Goal: Task Accomplishment & Management: Manage account settings

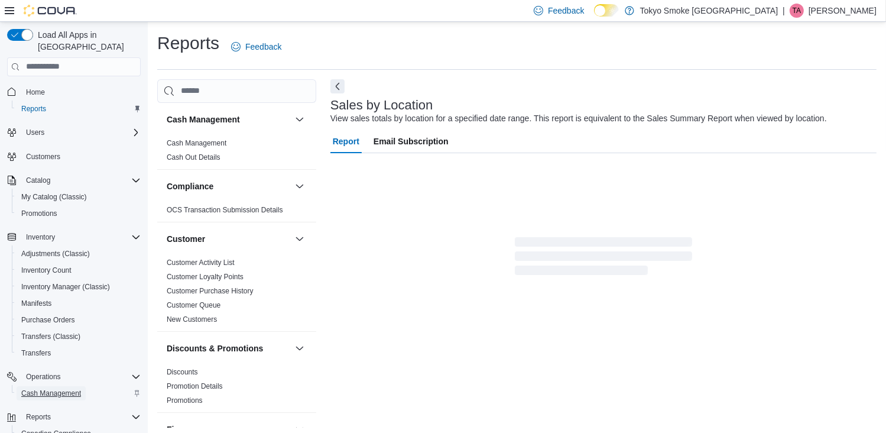
click at [59, 388] on span "Cash Management" at bounding box center [51, 392] width 60 height 9
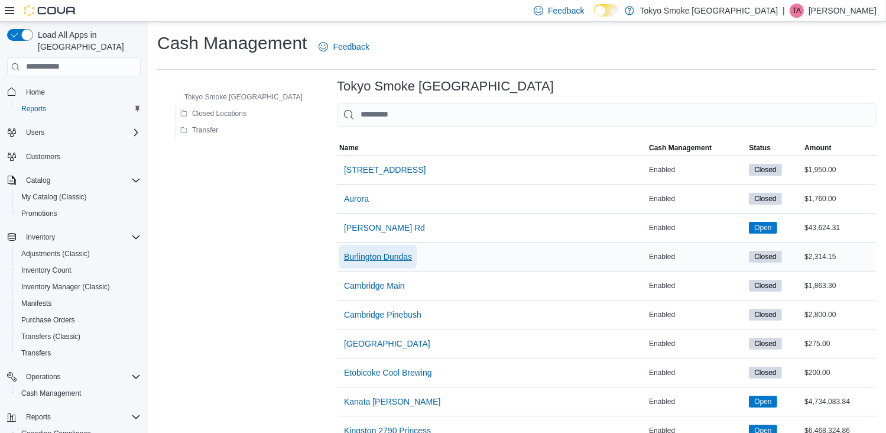
click at [344, 248] on span "Burlington Dundas" at bounding box center [378, 257] width 68 height 24
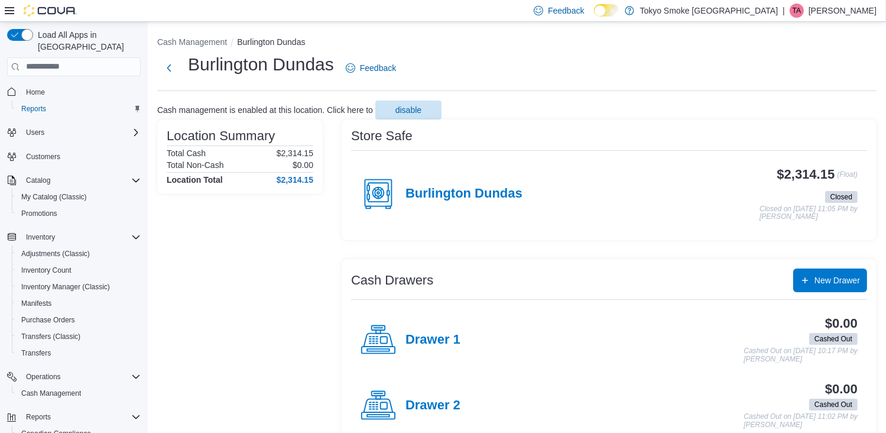
click at [446, 180] on div "Burlington Dundas" at bounding box center [442, 193] width 162 height 35
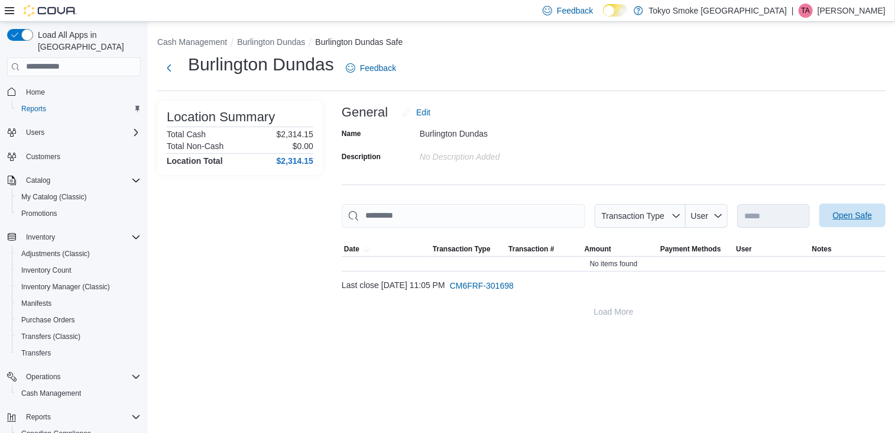
click at [851, 209] on span "Open Safe" at bounding box center [852, 215] width 52 height 24
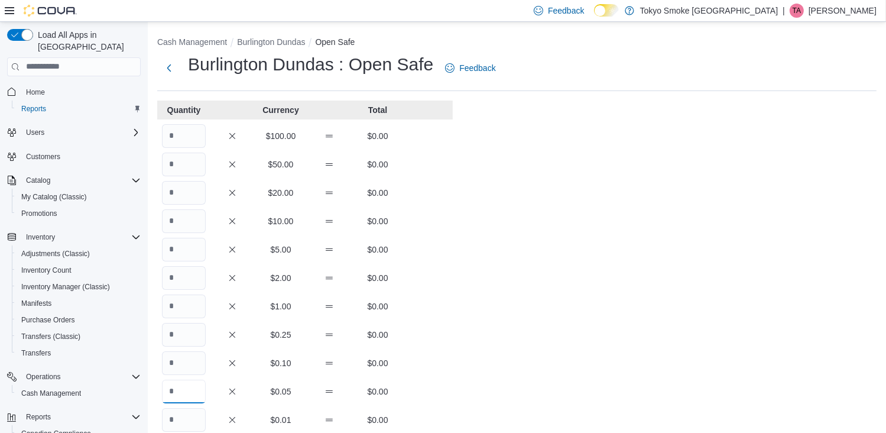
click at [172, 396] on input "Quantity" at bounding box center [184, 392] width 44 height 24
type input "***"
click at [179, 372] on input "Quantity" at bounding box center [184, 363] width 44 height 24
type input "*"
click at [184, 339] on input "Quantity" at bounding box center [184, 335] width 44 height 24
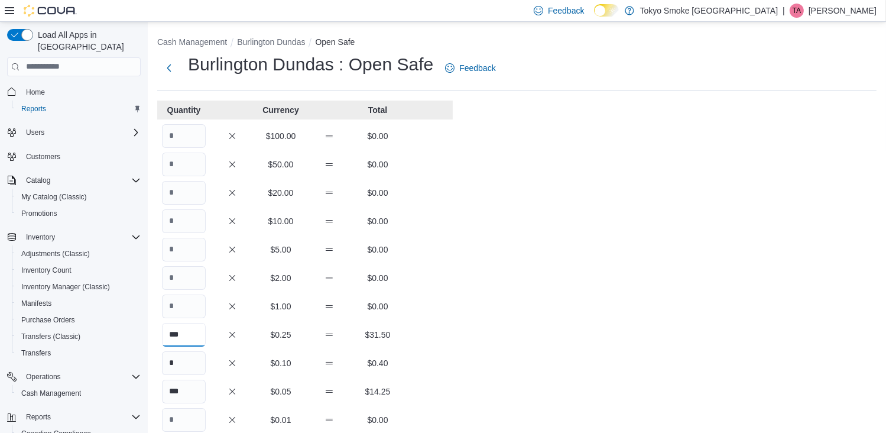
type input "***"
click at [181, 307] on input "Quantity" at bounding box center [184, 306] width 44 height 24
type input "**"
click at [182, 274] on input "Quantity" at bounding box center [184, 278] width 44 height 24
type input "***"
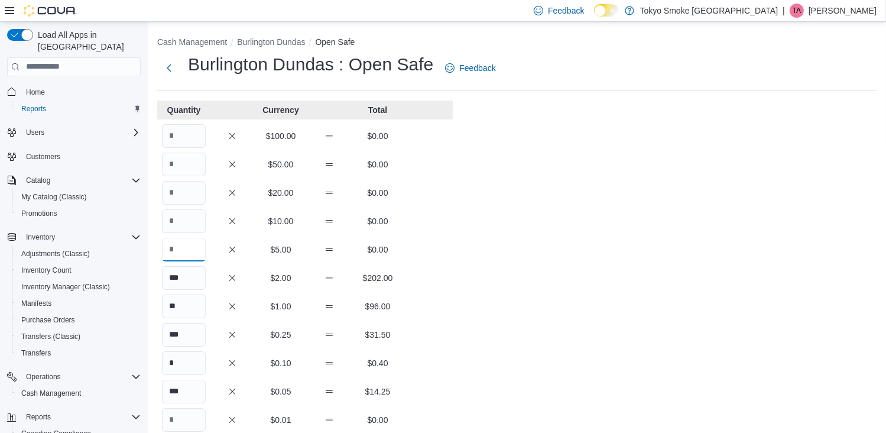
click at [180, 249] on input "Quantity" at bounding box center [184, 250] width 44 height 24
type input "**"
click at [177, 222] on input "Quantity" at bounding box center [184, 221] width 44 height 24
type input "*"
click at [170, 189] on input "Quantity" at bounding box center [184, 193] width 44 height 24
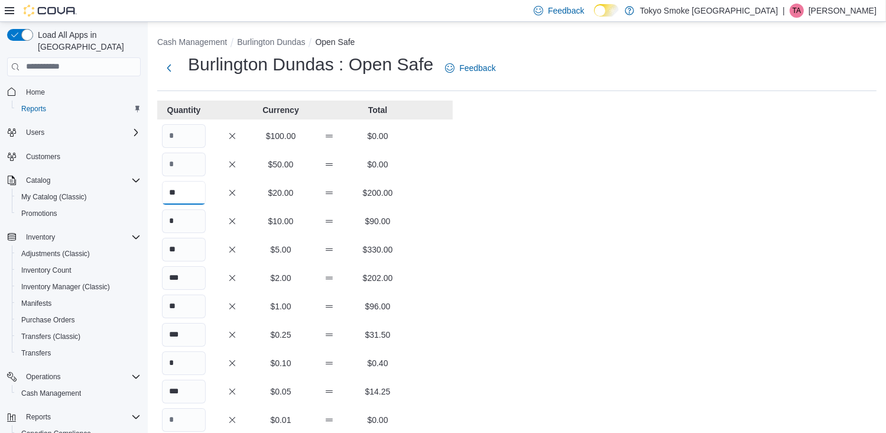
type input "**"
click at [177, 155] on input "Quantity" at bounding box center [184, 165] width 44 height 24
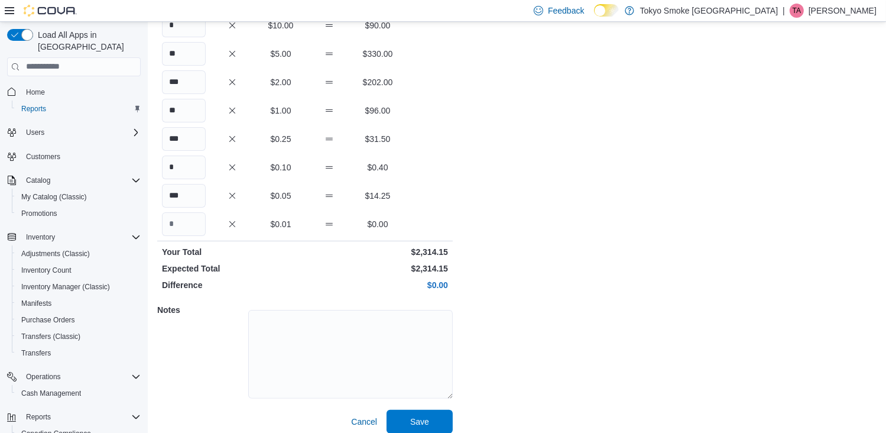
scroll to position [206, 0]
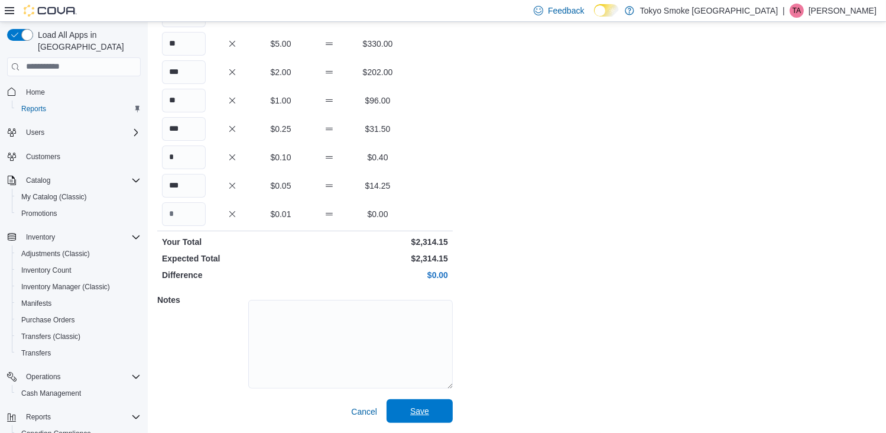
type input "**"
click at [422, 411] on span "Save" at bounding box center [419, 411] width 19 height 12
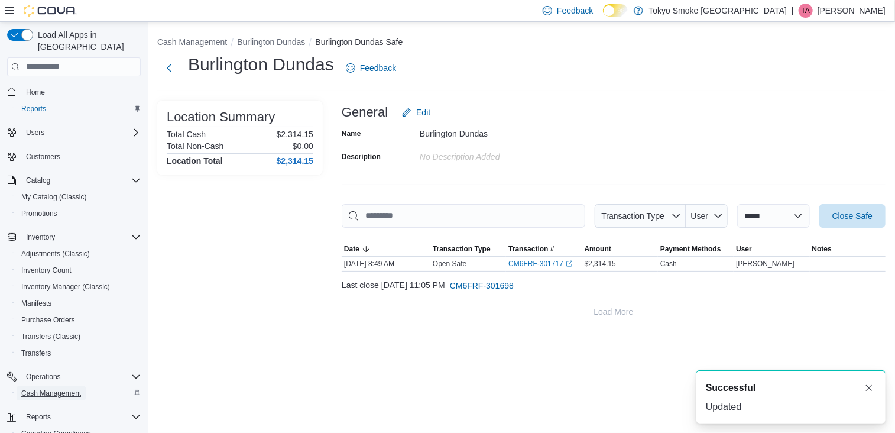
click at [54, 388] on span "Cash Management" at bounding box center [51, 392] width 60 height 9
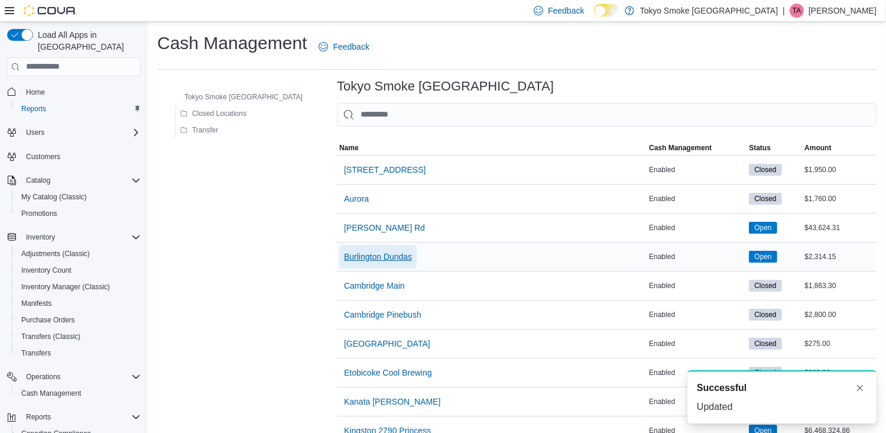
click at [344, 255] on span "Burlington Dundas" at bounding box center [378, 257] width 68 height 12
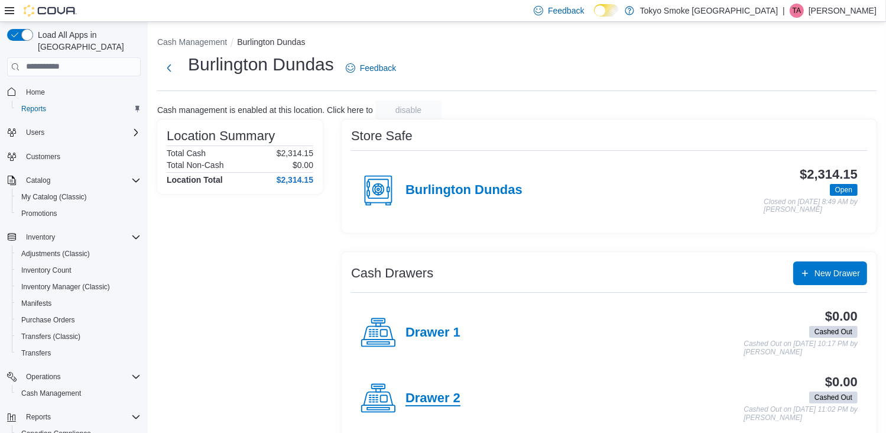
click at [435, 401] on h4 "Drawer 2" at bounding box center [433, 398] width 55 height 15
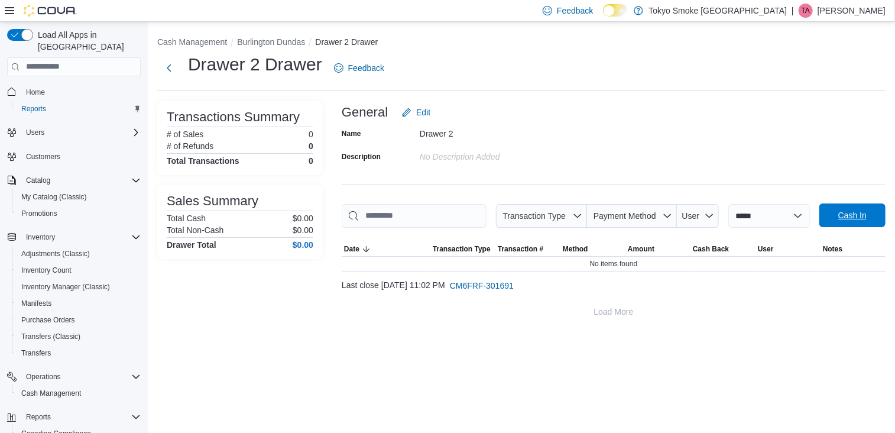
click at [835, 221] on span "Cash In" at bounding box center [852, 215] width 52 height 24
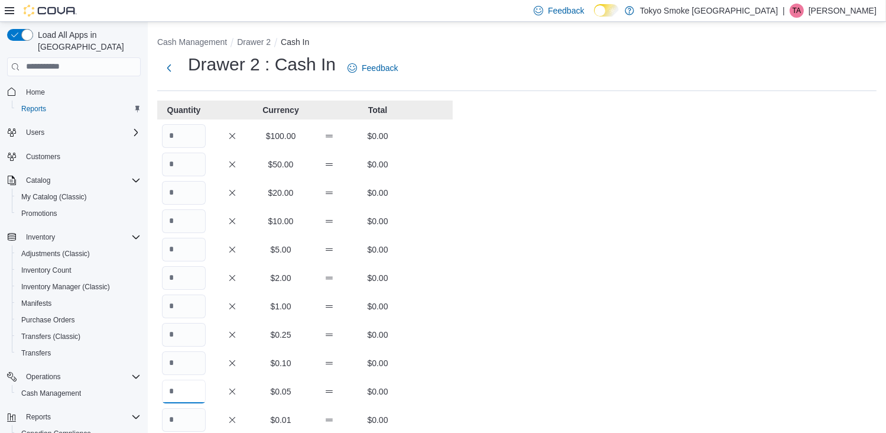
click at [189, 395] on input "Quantity" at bounding box center [184, 392] width 44 height 24
type input "**"
click at [193, 368] on input "Quantity" at bounding box center [184, 363] width 44 height 24
type input "*"
click at [193, 333] on input "Quantity" at bounding box center [184, 335] width 44 height 24
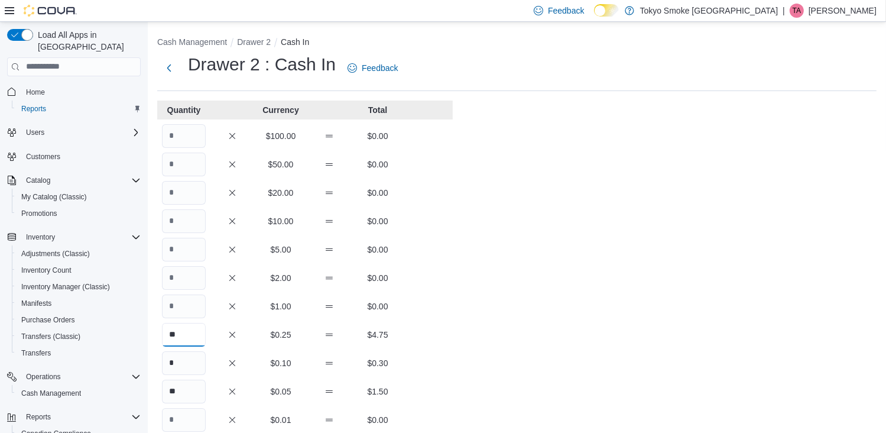
type input "**"
click at [193, 309] on input "Quantity" at bounding box center [184, 306] width 44 height 24
type input "**"
click at [193, 286] on input "Quantity" at bounding box center [184, 278] width 44 height 24
type input "**"
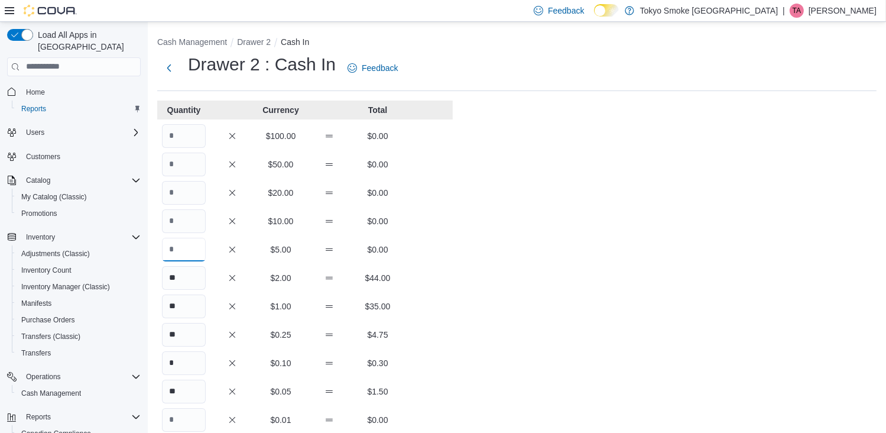
click at [184, 241] on input "Quantity" at bounding box center [184, 250] width 44 height 24
type input "**"
click at [184, 223] on input "Quantity" at bounding box center [184, 221] width 44 height 24
type input "*"
click at [187, 199] on input "Quantity" at bounding box center [184, 193] width 44 height 24
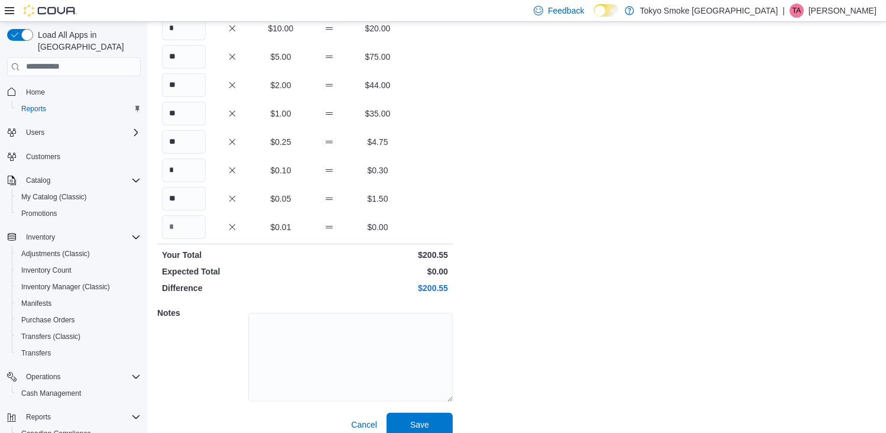
scroll to position [206, 0]
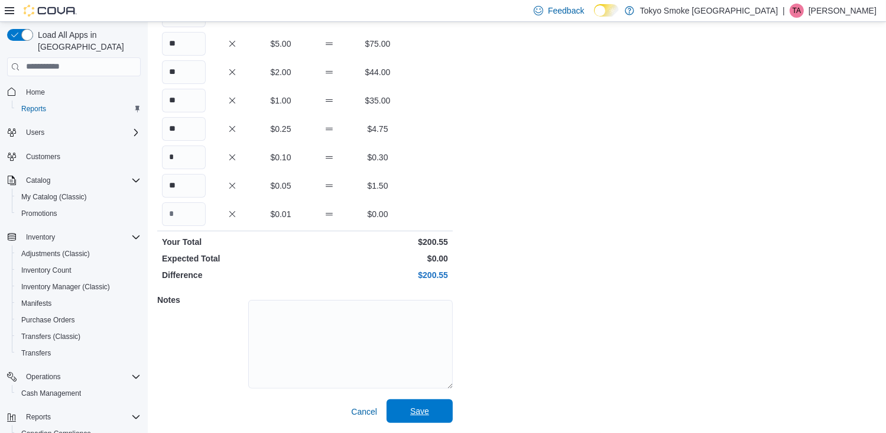
type input "*"
click at [429, 404] on span "Save" at bounding box center [420, 411] width 52 height 24
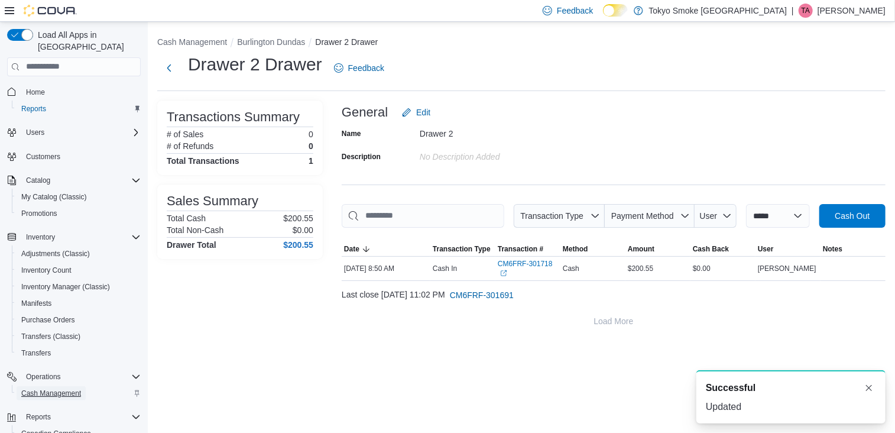
click at [43, 388] on span "Cash Management" at bounding box center [51, 392] width 60 height 9
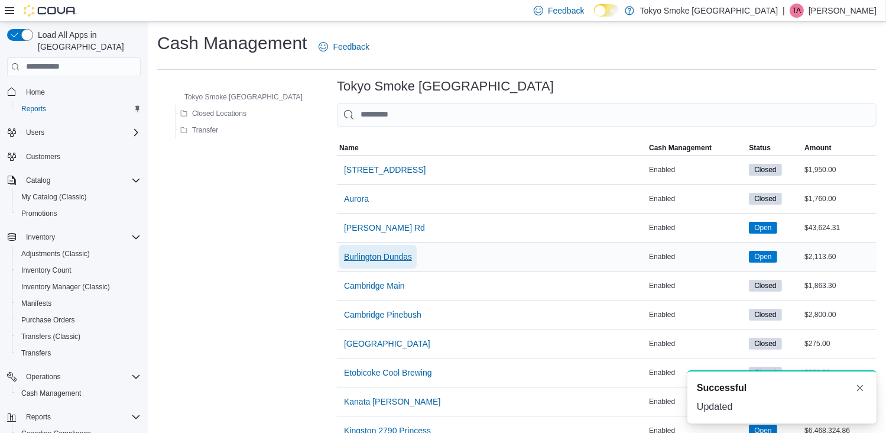
click at [344, 254] on span "Burlington Dundas" at bounding box center [378, 257] width 68 height 12
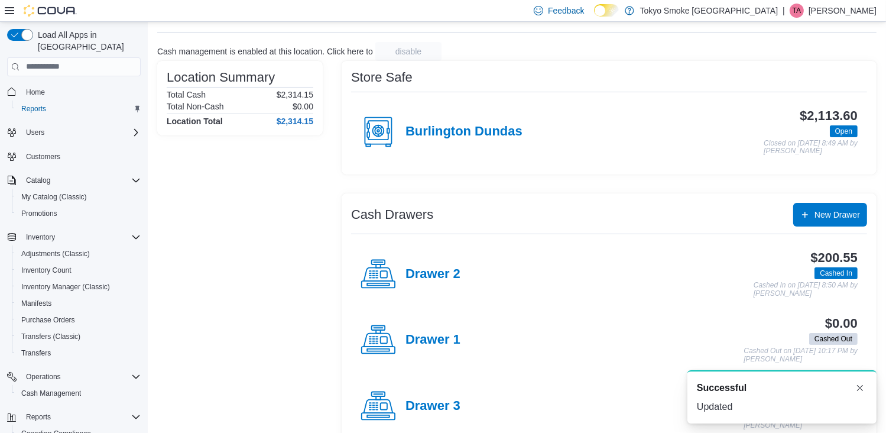
scroll to position [59, 0]
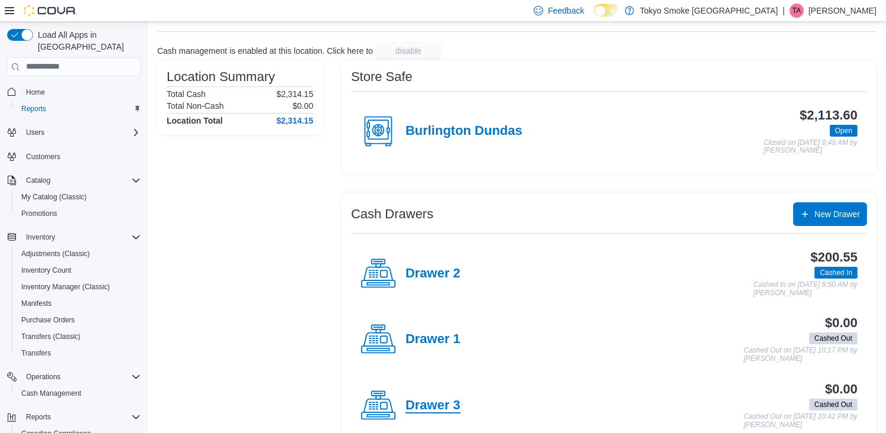
click at [429, 408] on h4 "Drawer 3" at bounding box center [433, 405] width 55 height 15
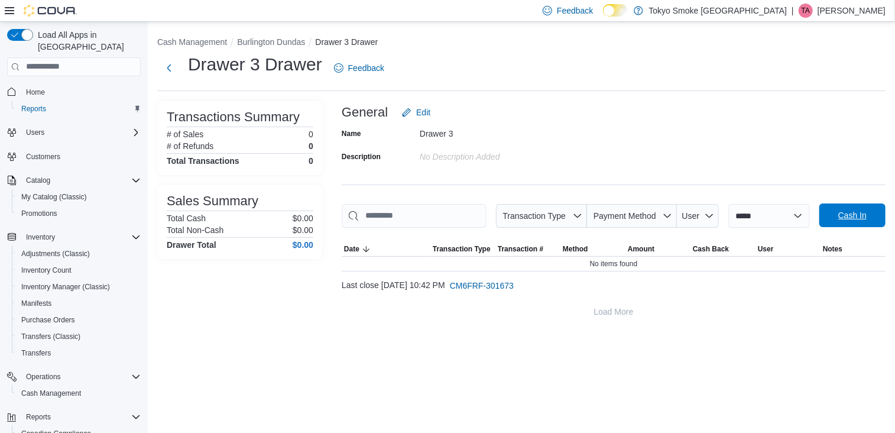
click at [842, 218] on span "Cash In" at bounding box center [852, 215] width 28 height 12
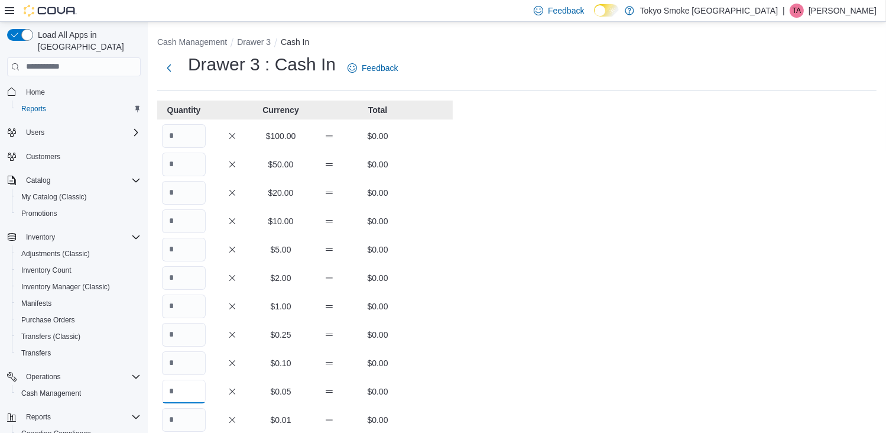
click at [196, 397] on input "Quantity" at bounding box center [184, 392] width 44 height 24
type input "**"
click at [188, 366] on input "Quantity" at bounding box center [184, 363] width 44 height 24
type input "*"
click at [198, 338] on input "Quantity" at bounding box center [184, 335] width 44 height 24
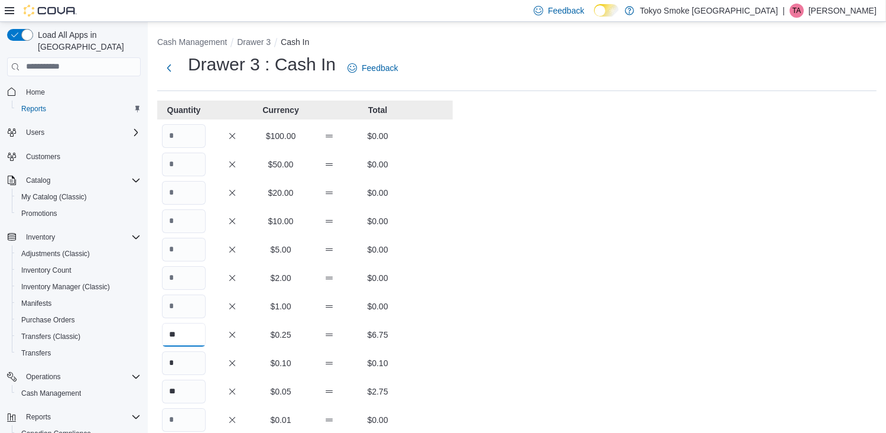
type input "**"
click at [196, 303] on input "Quantity" at bounding box center [184, 306] width 44 height 24
type input "**"
click at [208, 263] on div "Quantity Currency Total $100.00 $0.00 $50.00 $0.00 $20.00 $0.00 $10.00 $0.00 $5…" at bounding box center [305, 365] width 296 height 529
click at [172, 273] on input "Quantity" at bounding box center [184, 278] width 44 height 24
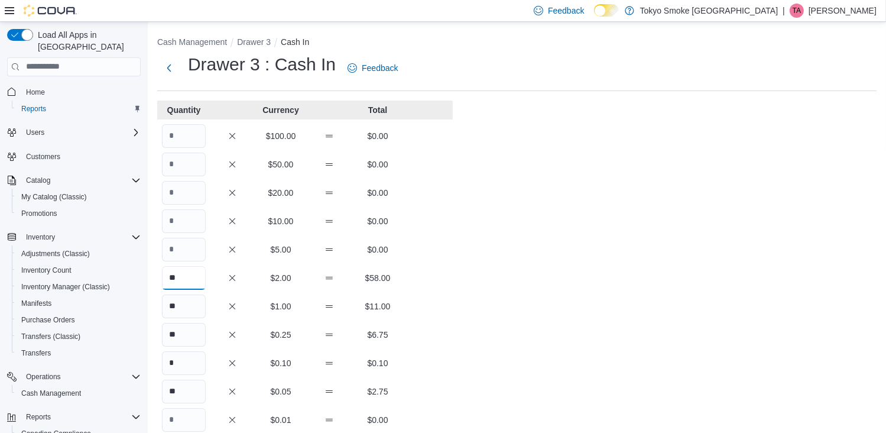
type input "**"
click at [172, 245] on input "Quantity" at bounding box center [184, 250] width 44 height 24
type input "**"
click at [170, 226] on input "Quantity" at bounding box center [184, 221] width 44 height 24
type input "*"
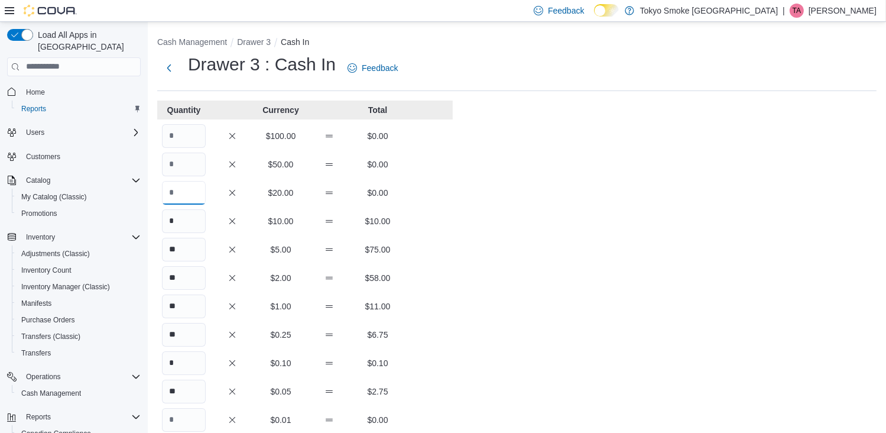
click at [175, 193] on input "Quantity" at bounding box center [184, 193] width 44 height 24
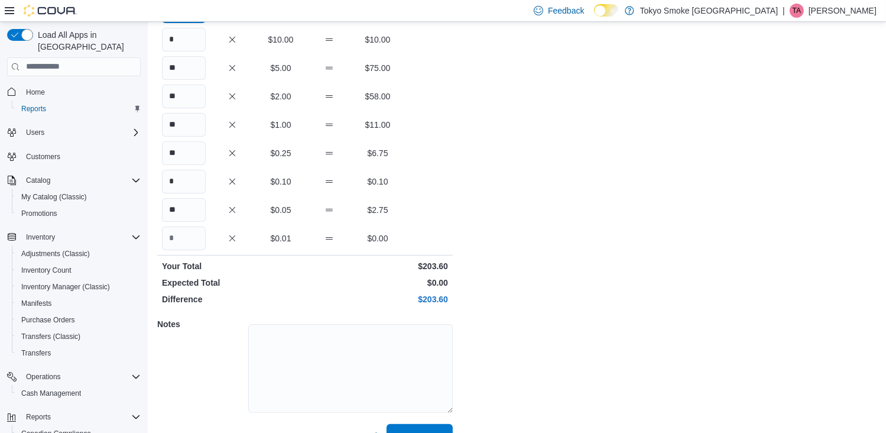
scroll to position [206, 0]
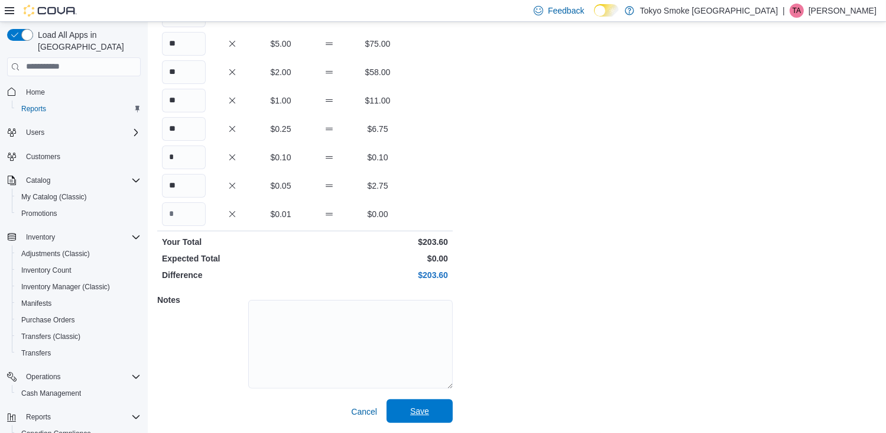
type input "*"
click at [435, 413] on span "Save" at bounding box center [420, 411] width 52 height 24
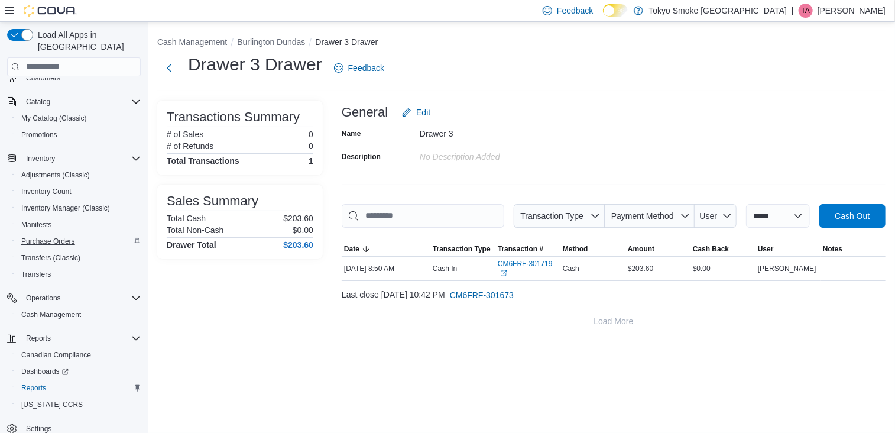
scroll to position [83, 0]
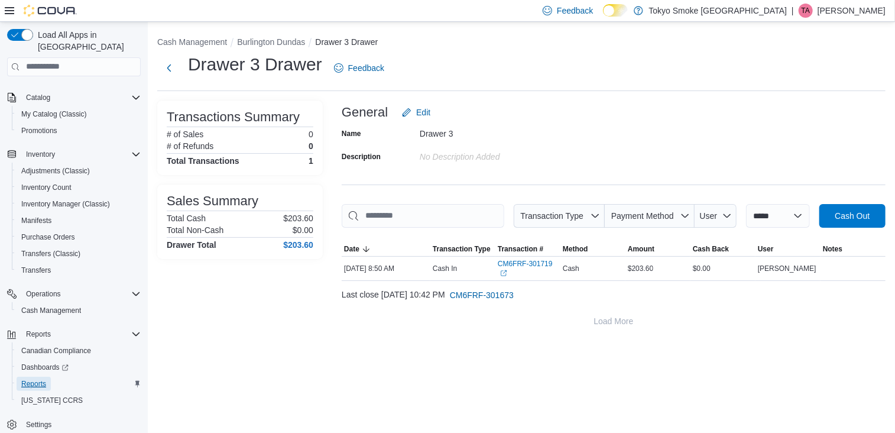
click at [28, 379] on span "Reports" at bounding box center [33, 383] width 25 height 9
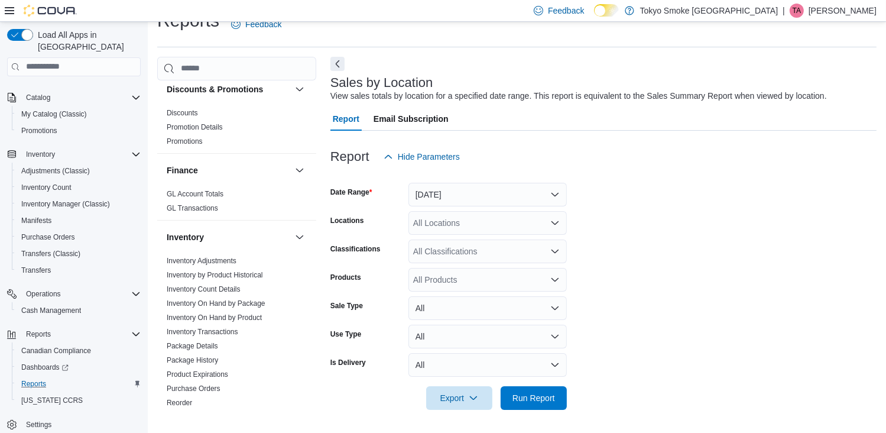
scroll to position [296, 0]
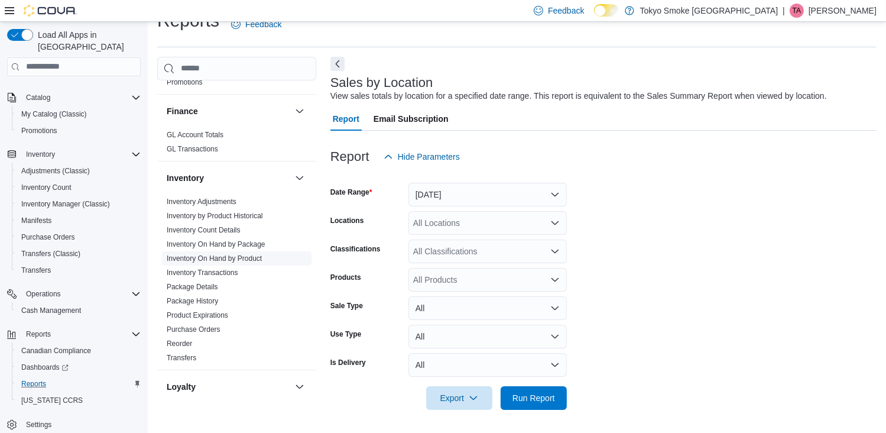
click at [245, 257] on link "Inventory On Hand by Product" at bounding box center [214, 258] width 95 height 8
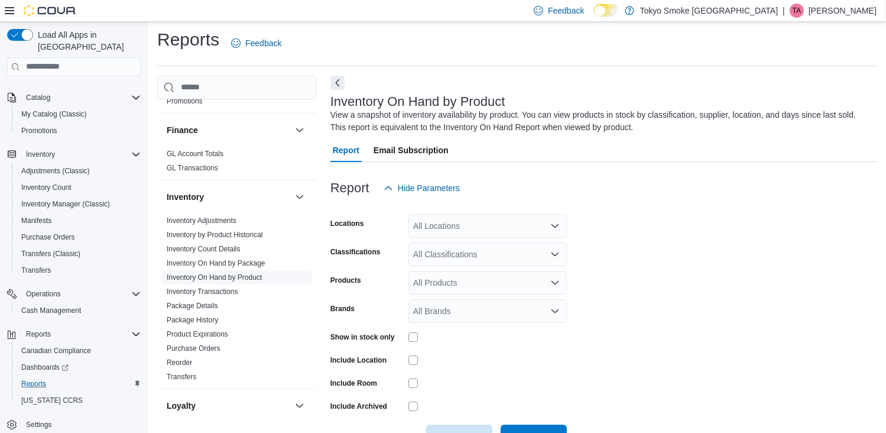
scroll to position [40, 0]
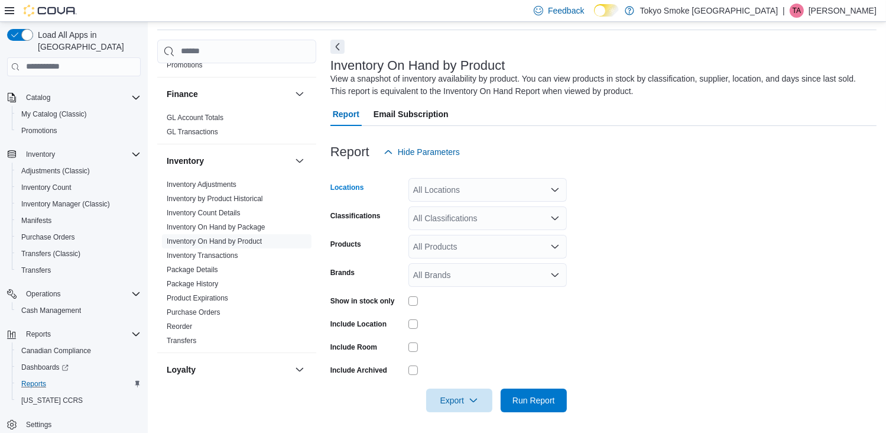
click at [557, 185] on icon "Open list of options" at bounding box center [554, 189] width 9 height 9
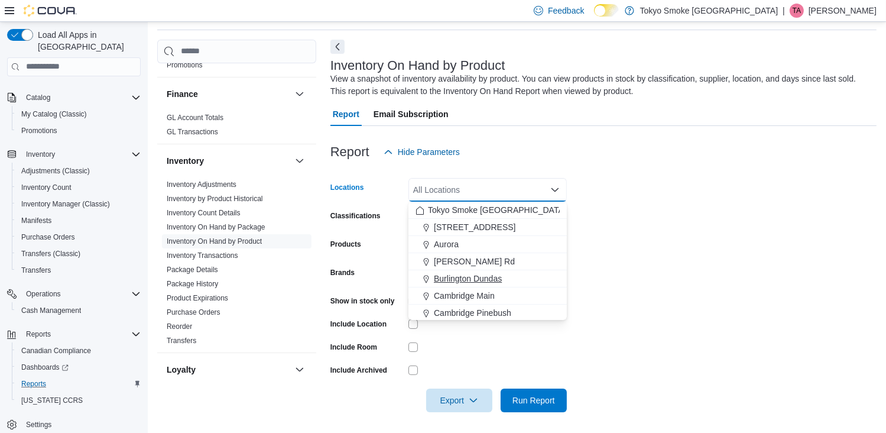
click at [473, 283] on span "Burlington Dundas" at bounding box center [468, 279] width 68 height 12
click at [638, 265] on form "Locations [GEOGRAPHIC_DATA] [GEOGRAPHIC_DATA] Combo box. Selected. [GEOGRAPHIC_…" at bounding box center [603, 288] width 546 height 248
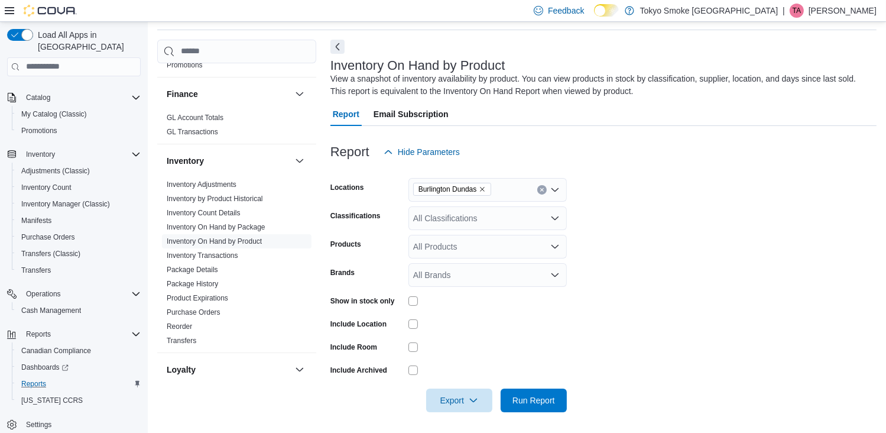
click at [556, 219] on icon "Open list of options" at bounding box center [555, 218] width 7 height 4
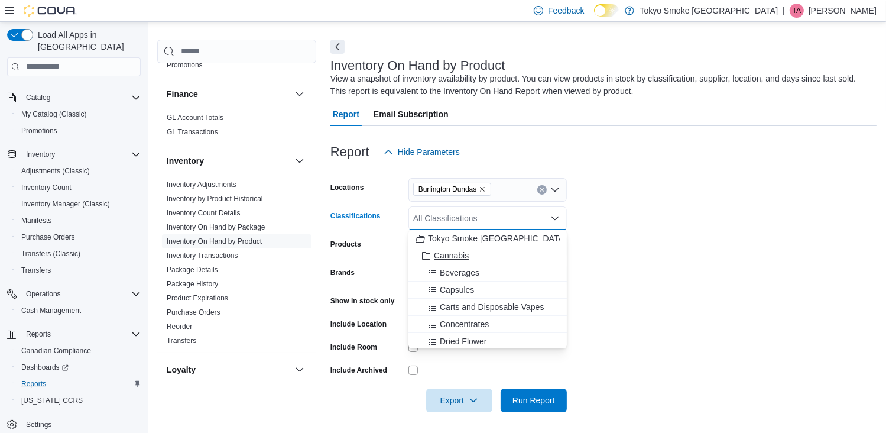
click at [513, 251] on div "Cannabis" at bounding box center [488, 255] width 144 height 12
click at [469, 284] on span "Carts and Disposable Vapes" at bounding box center [492, 290] width 104 height 12
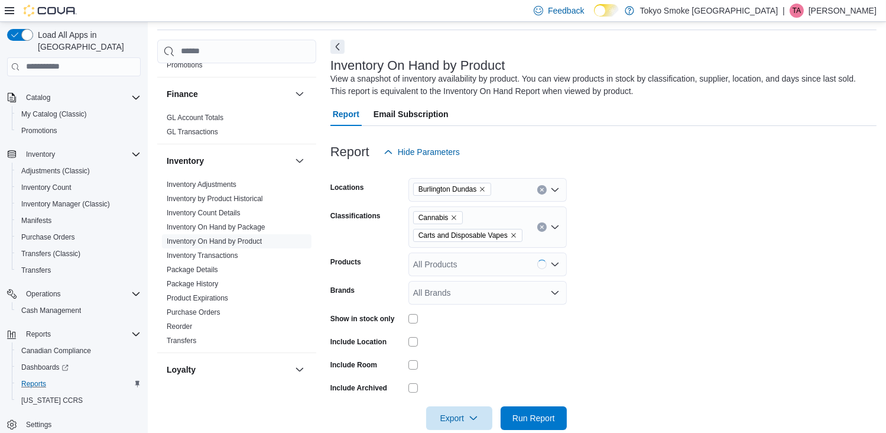
click at [665, 283] on form "Locations [GEOGRAPHIC_DATA] Dundas Classifications Cannabis Carts and Disposabl…" at bounding box center [603, 297] width 546 height 266
click at [461, 416] on span "Export" at bounding box center [459, 418] width 52 height 24
click at [456, 342] on span "Export to Excel" at bounding box center [461, 345] width 53 height 9
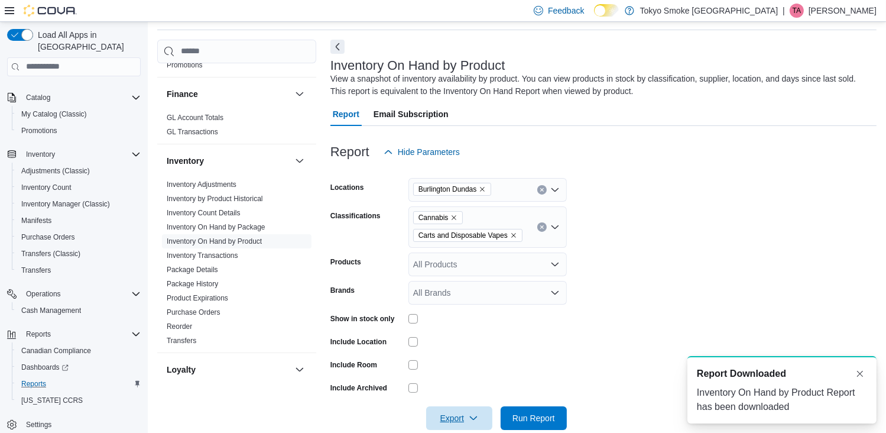
scroll to position [0, 0]
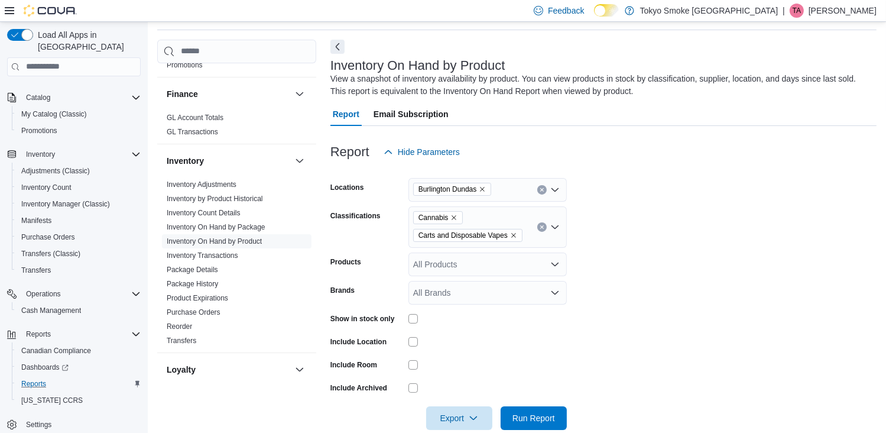
click at [454, 216] on icon "Remove Cannabis from selection in this group" at bounding box center [453, 217] width 7 height 7
